Goal: Find specific page/section: Find specific page/section

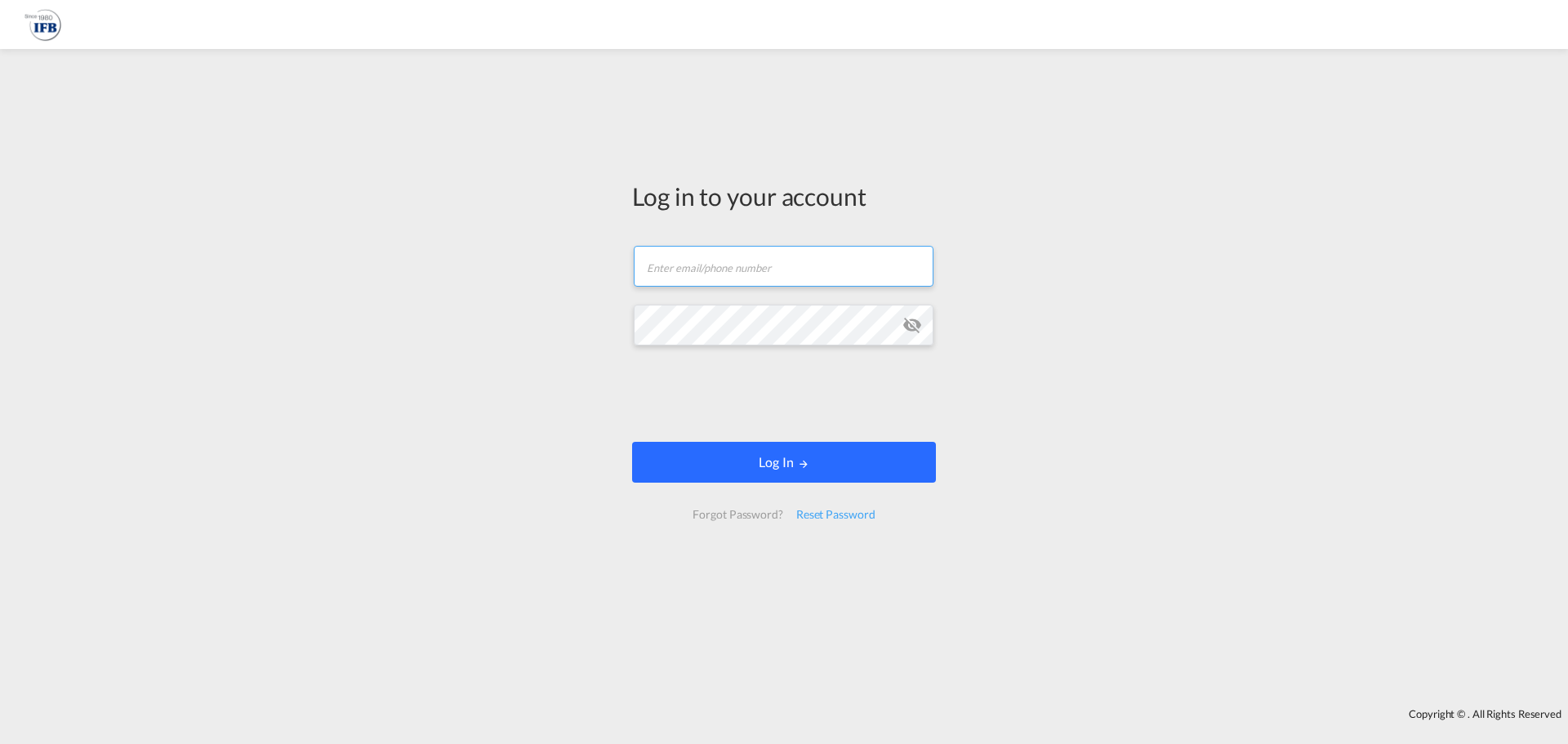
type input "[EMAIL_ADDRESS][PERSON_NAME][DOMAIN_NAME]"
click at [718, 442] on button "Log In" at bounding box center [784, 462] width 304 height 41
